Goal: Transaction & Acquisition: Purchase product/service

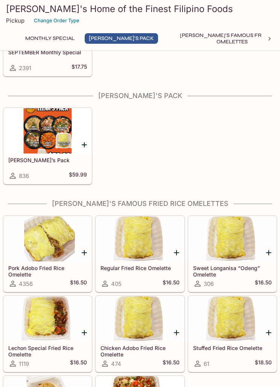
click at [227, 296] on div at bounding box center [233, 318] width 88 height 45
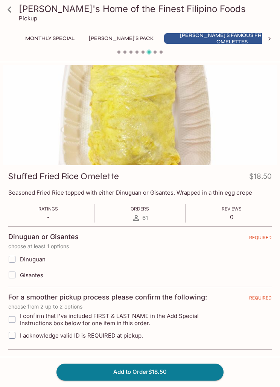
click at [4, 16] on link at bounding box center [9, 9] width 19 height 19
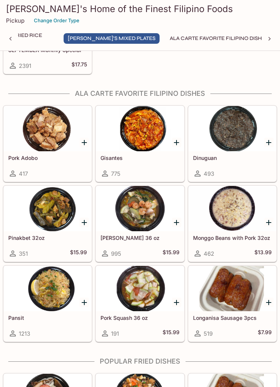
click at [150, 225] on div at bounding box center [140, 208] width 88 height 45
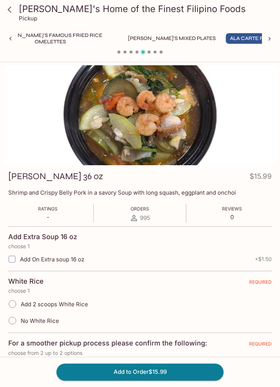
click at [14, 18] on link at bounding box center [9, 9] width 19 height 19
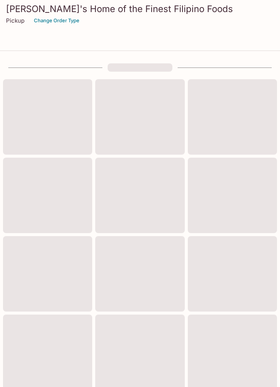
scroll to position [317, 0]
